Goal: Transaction & Acquisition: Book appointment/travel/reservation

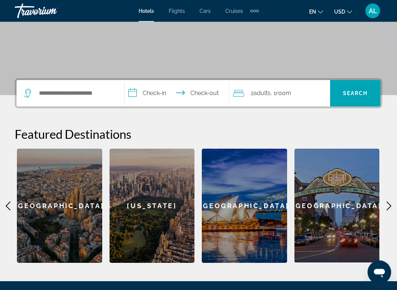
click at [29, 86] on div "Search widget" at bounding box center [70, 94] width 93 height 26
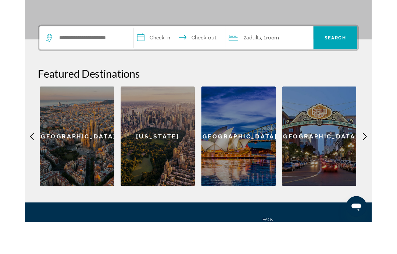
scroll to position [143, 0]
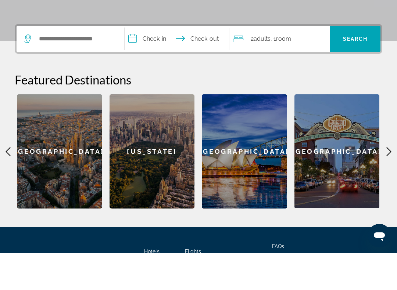
click at [26, 71] on icon "Search widget" at bounding box center [27, 75] width 7 height 9
click at [67, 70] on input "Search widget" at bounding box center [75, 75] width 75 height 11
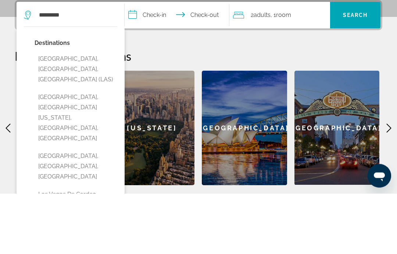
click at [56, 113] on button "[GEOGRAPHIC_DATA], [GEOGRAPHIC_DATA], [GEOGRAPHIC_DATA] (LAS)" at bounding box center [76, 130] width 83 height 35
type input "**********"
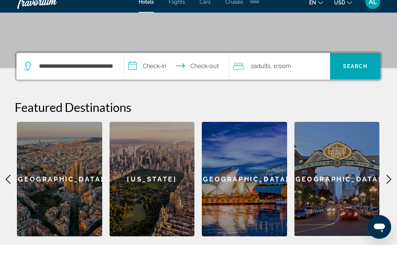
click at [166, 69] on input "**********" at bounding box center [178, 77] width 107 height 29
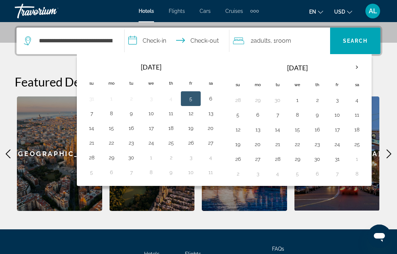
scroll to position [180, 0]
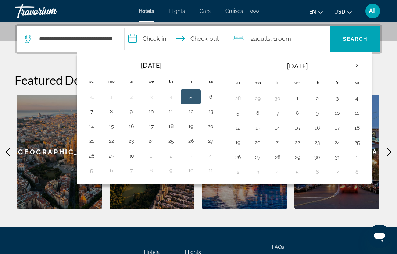
click at [353, 67] on th "Next month" at bounding box center [357, 65] width 20 height 16
click at [351, 65] on th "Next month" at bounding box center [357, 65] width 20 height 16
click at [355, 67] on th "Next month" at bounding box center [357, 65] width 20 height 16
click at [355, 66] on th "Next month" at bounding box center [357, 65] width 20 height 16
click at [356, 69] on th "Next month" at bounding box center [357, 65] width 20 height 16
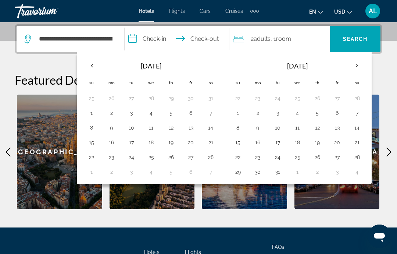
click at [357, 131] on button "14" at bounding box center [357, 127] width 12 height 10
click at [276, 142] on button "17" at bounding box center [278, 142] width 12 height 10
type input "**********"
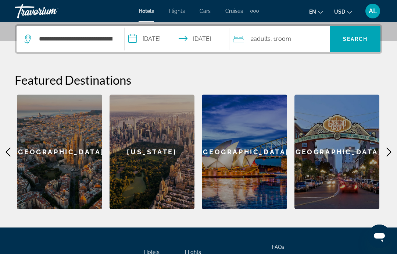
click at [306, 37] on div "2 Adult Adults , 1 Room rooms" at bounding box center [281, 39] width 97 height 10
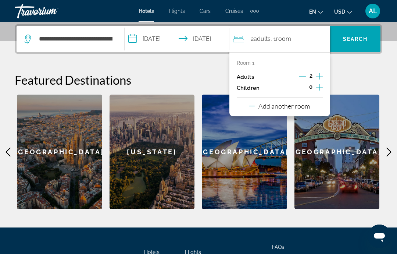
click at [319, 79] on icon "Increment adults" at bounding box center [319, 76] width 7 height 9
click at [356, 42] on span "Search widget" at bounding box center [355, 39] width 50 height 18
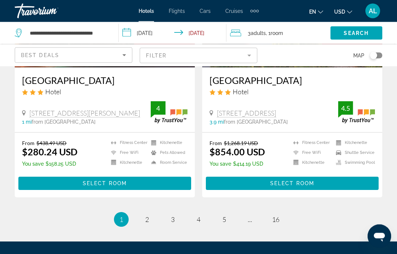
scroll to position [1532, 0]
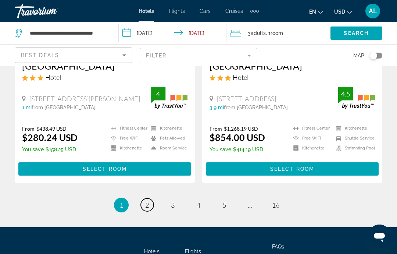
click at [144, 198] on link "page 2" at bounding box center [147, 204] width 13 height 13
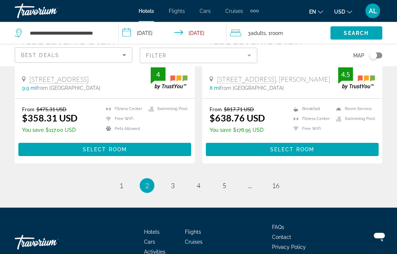
scroll to position [1508, 0]
click at [169, 185] on link "page 3" at bounding box center [173, 185] width 13 height 13
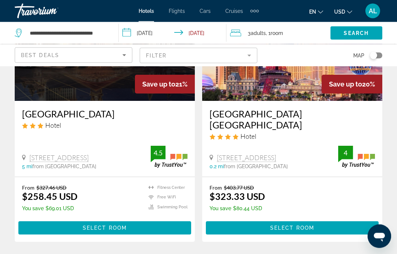
scroll to position [906, 0]
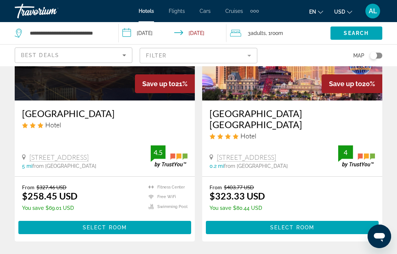
click at [254, 163] on span "from [GEOGRAPHIC_DATA]" at bounding box center [256, 166] width 64 height 6
click at [247, 163] on span "from [GEOGRAPHIC_DATA]" at bounding box center [256, 166] width 64 height 6
click at [253, 114] on h3 "[GEOGRAPHIC_DATA] [GEOGRAPHIC_DATA]" at bounding box center [292, 119] width 165 height 22
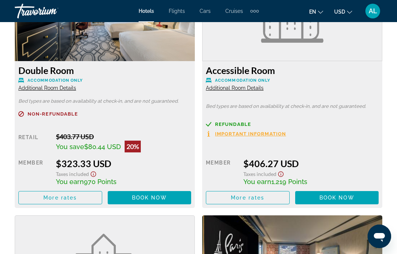
scroll to position [1157, 0]
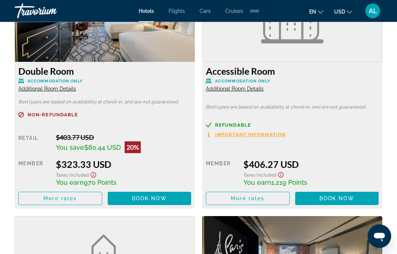
click at [93, 174] on icon "Show Taxes and Fees disclaimer" at bounding box center [93, 175] width 9 height 7
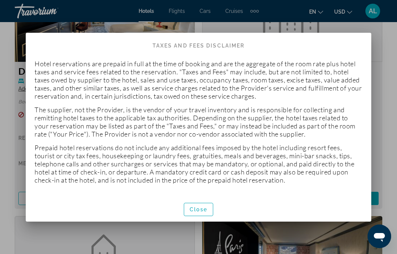
click at [96, 175] on p "Prepaid hotel reservations do not include any additional fees imposed by the ho…" at bounding box center [199, 163] width 328 height 40
click at [203, 211] on span "Close" at bounding box center [199, 209] width 18 height 6
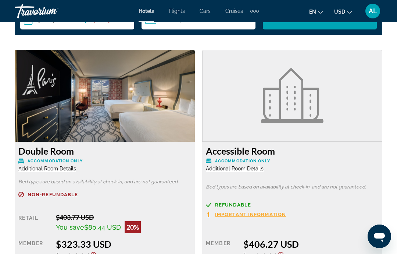
scroll to position [1077, 0]
click at [85, 111] on img "Main content" at bounding box center [105, 96] width 180 height 92
click at [108, 114] on img "Main content" at bounding box center [105, 96] width 180 height 92
click at [151, 115] on img "Main content" at bounding box center [105, 96] width 180 height 92
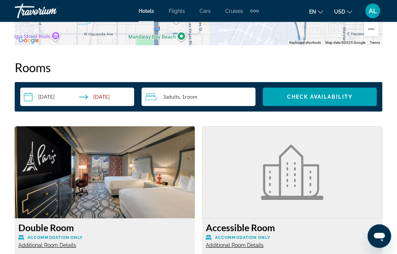
scroll to position [1027, 0]
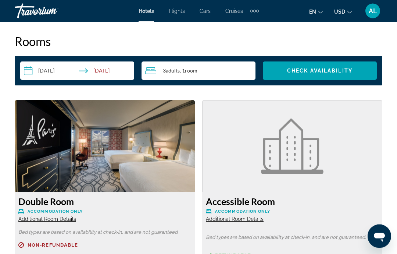
click at [118, 160] on img "Main content" at bounding box center [105, 146] width 180 height 92
click at [40, 212] on span "Accommodation Only" at bounding box center [55, 211] width 55 height 5
click at [39, 221] on span "Additional Room Details" at bounding box center [47, 219] width 58 height 6
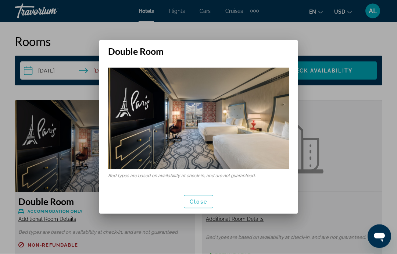
scroll to position [0, 0]
click at [193, 204] on span "Close" at bounding box center [199, 202] width 18 height 6
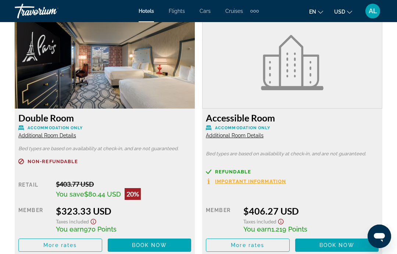
scroll to position [1110, 0]
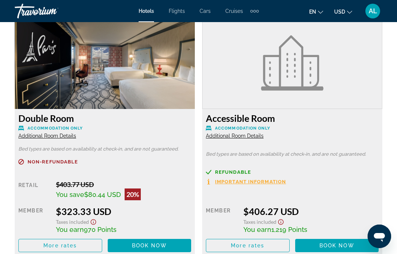
click at [41, 133] on span "Additional Room Details" at bounding box center [47, 136] width 58 height 6
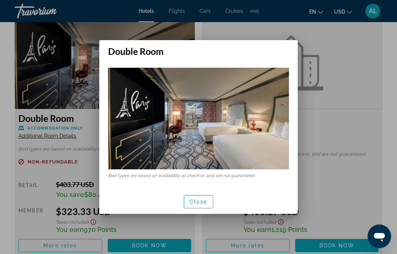
scroll to position [0, 0]
click at [191, 204] on span "Close" at bounding box center [199, 202] width 18 height 6
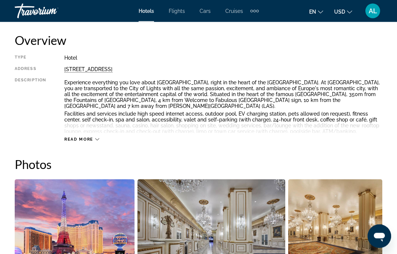
scroll to position [371, 0]
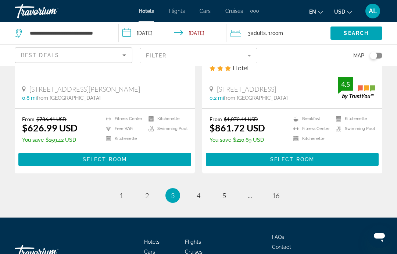
scroll to position [1562, 0]
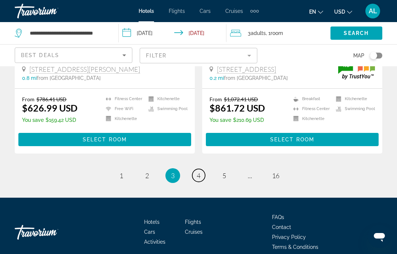
click at [196, 169] on link "page 4" at bounding box center [198, 175] width 13 height 13
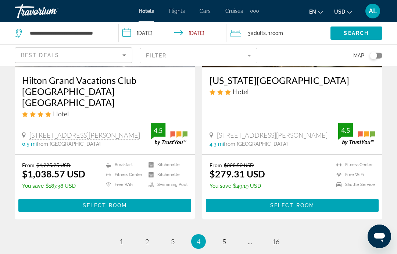
scroll to position [1532, 0]
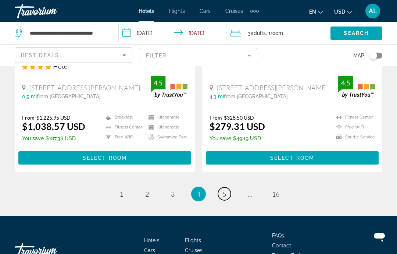
click at [219, 187] on link "page 5" at bounding box center [224, 193] width 13 height 13
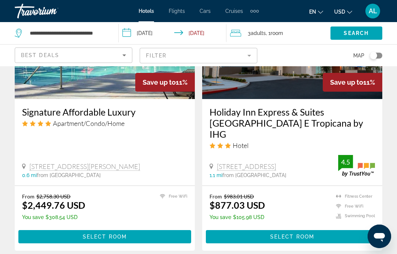
scroll to position [1467, 0]
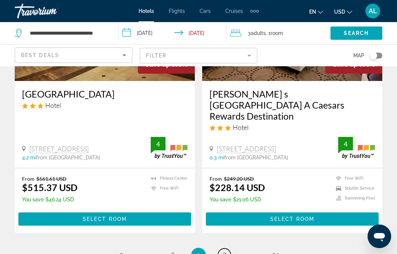
scroll to position [1509, 0]
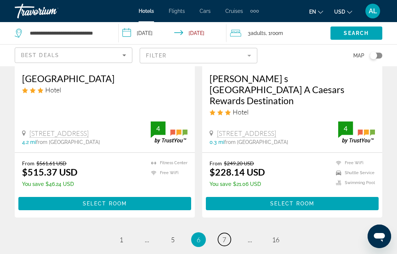
click at [225, 235] on span "7" at bounding box center [224, 239] width 4 height 8
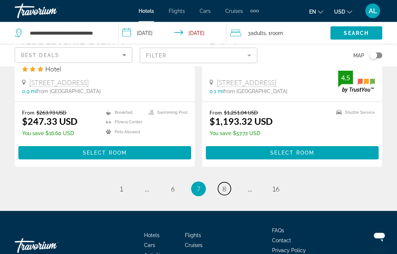
scroll to position [1532, 0]
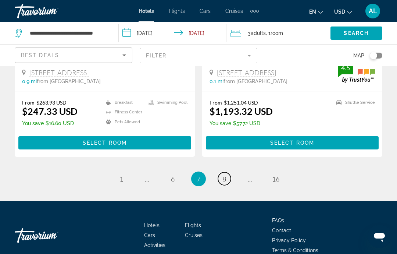
click at [224, 175] on span "8" at bounding box center [224, 179] width 4 height 8
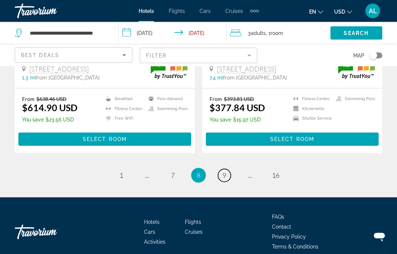
scroll to position [1554, 0]
click at [224, 171] on span "9" at bounding box center [224, 175] width 4 height 8
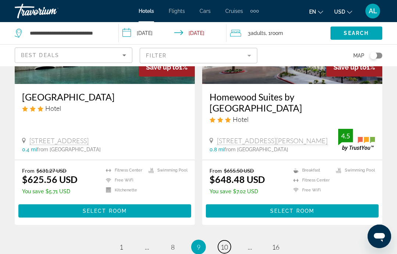
scroll to position [1521, 0]
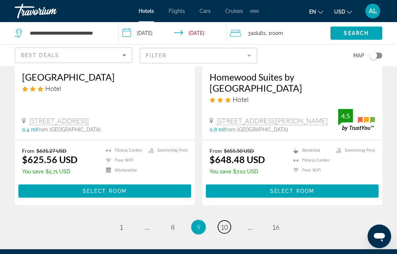
click at [225, 220] on link "page 10" at bounding box center [224, 226] width 13 height 13
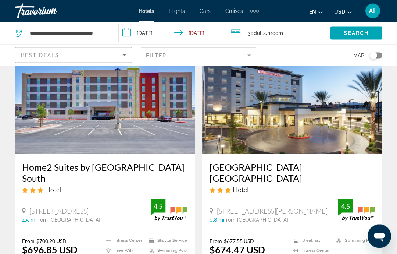
scroll to position [1479, 0]
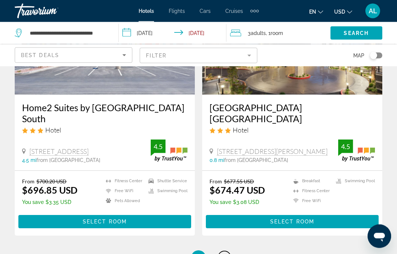
click at [221, 254] on span "11" at bounding box center [224, 258] width 7 height 8
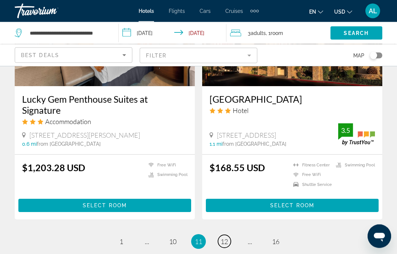
scroll to position [1437, 0]
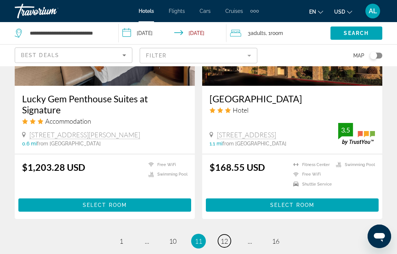
click at [227, 245] on span "12" at bounding box center [224, 241] width 7 height 8
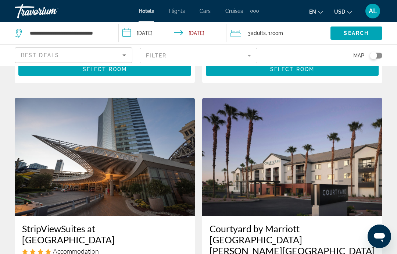
scroll to position [744, 0]
